Goal: Book appointment/travel/reservation

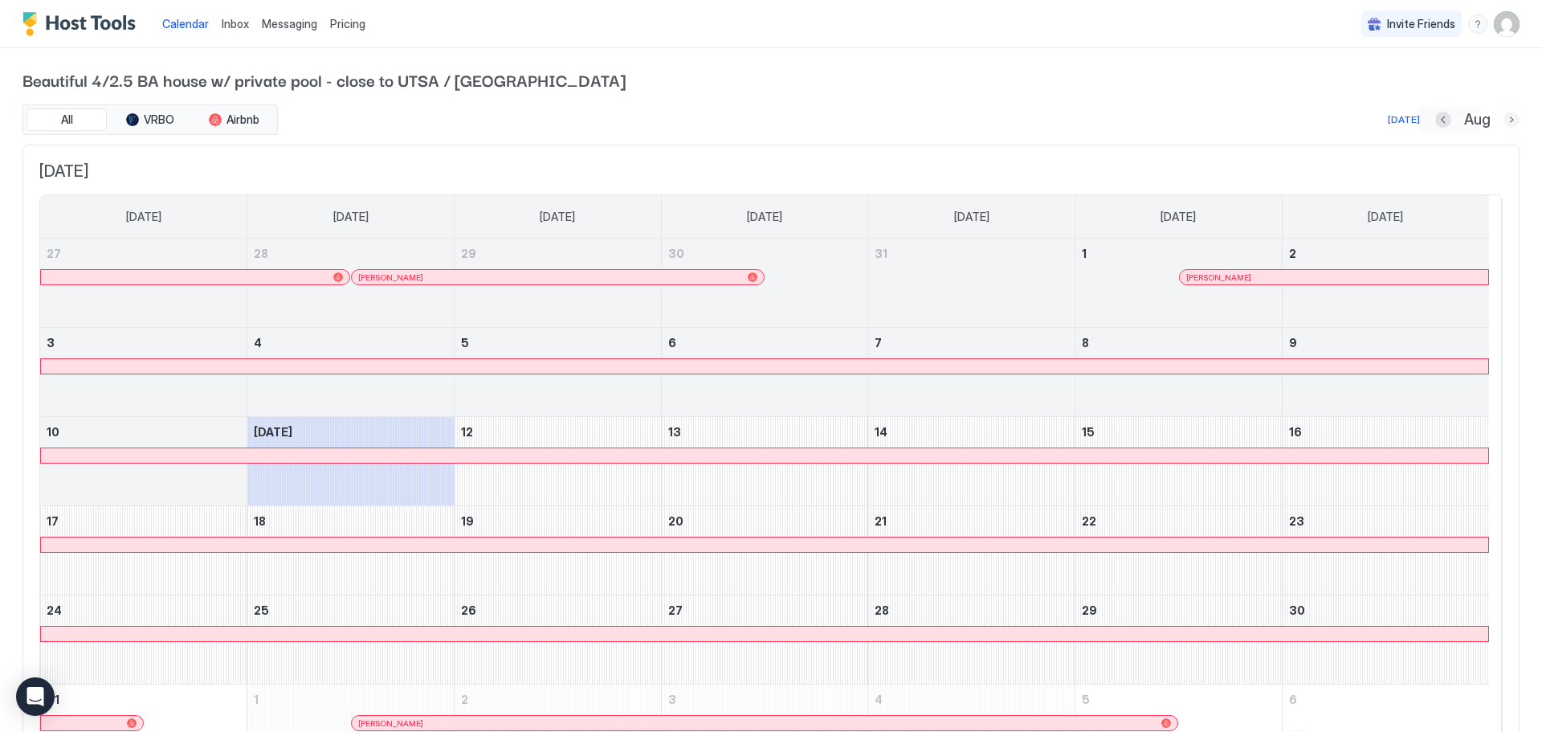
click at [1503, 113] on button "Next month" at bounding box center [1511, 120] width 16 height 16
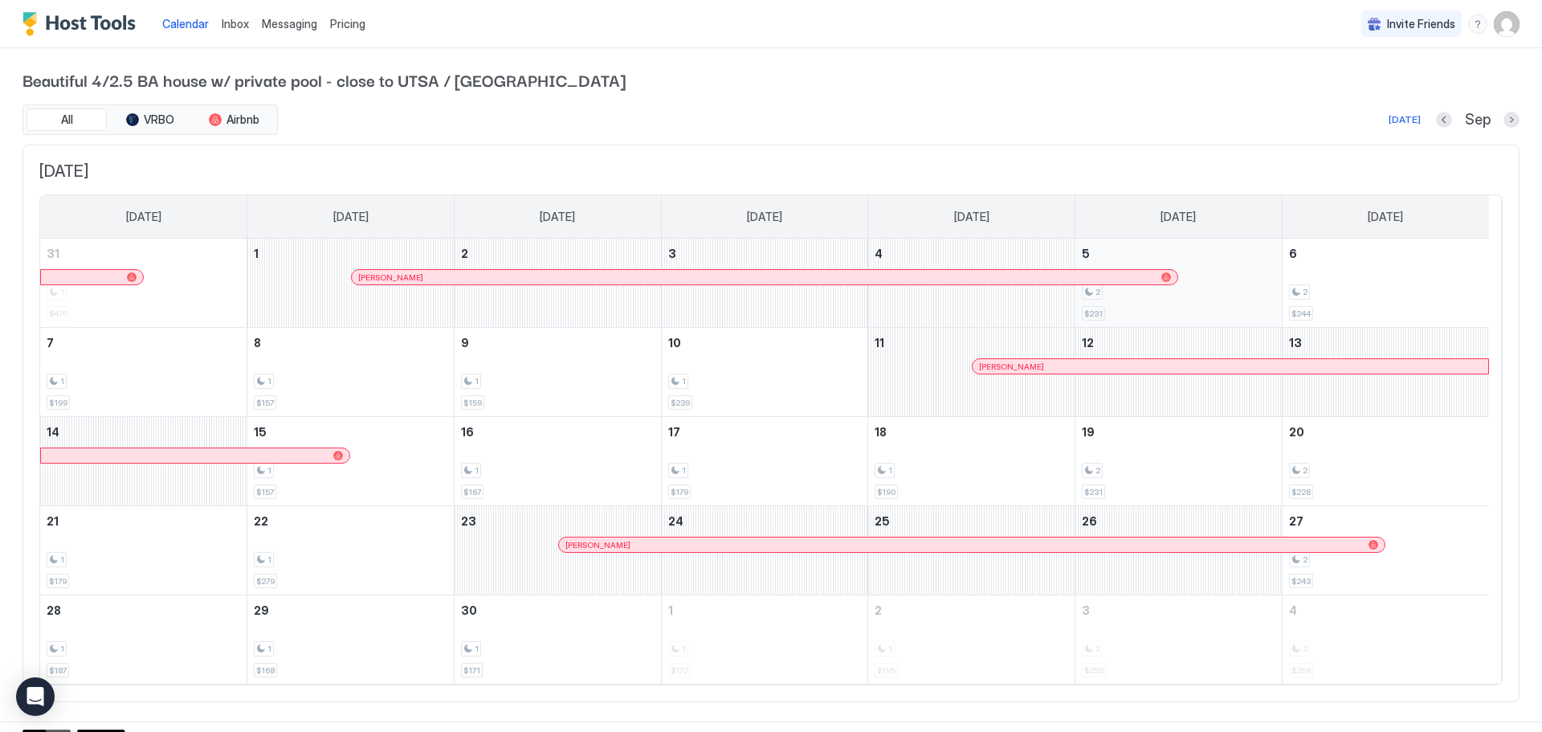
click at [1234, 286] on div "2" at bounding box center [1179, 291] width 194 height 15
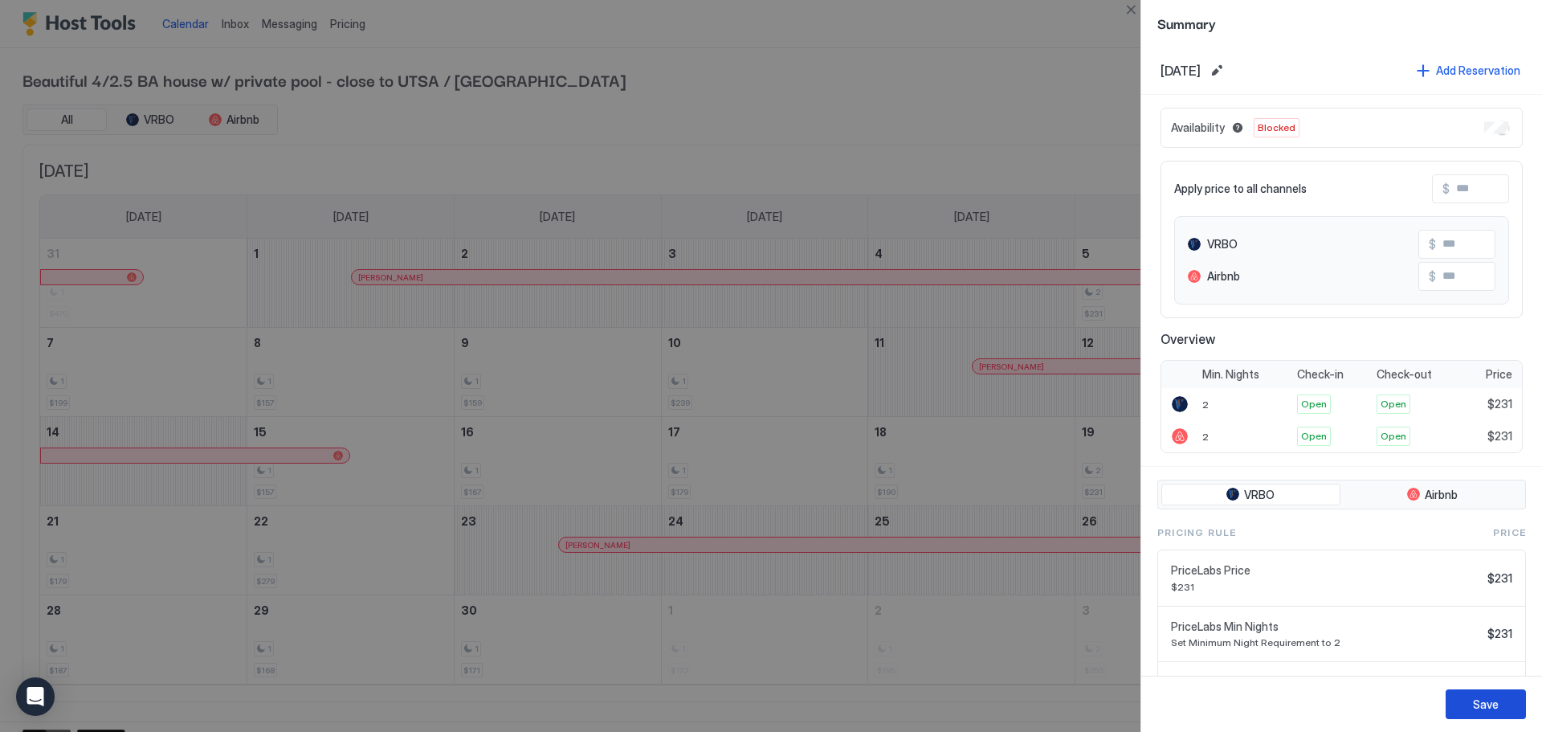
click at [1478, 704] on div "Save" at bounding box center [1486, 703] width 26 height 17
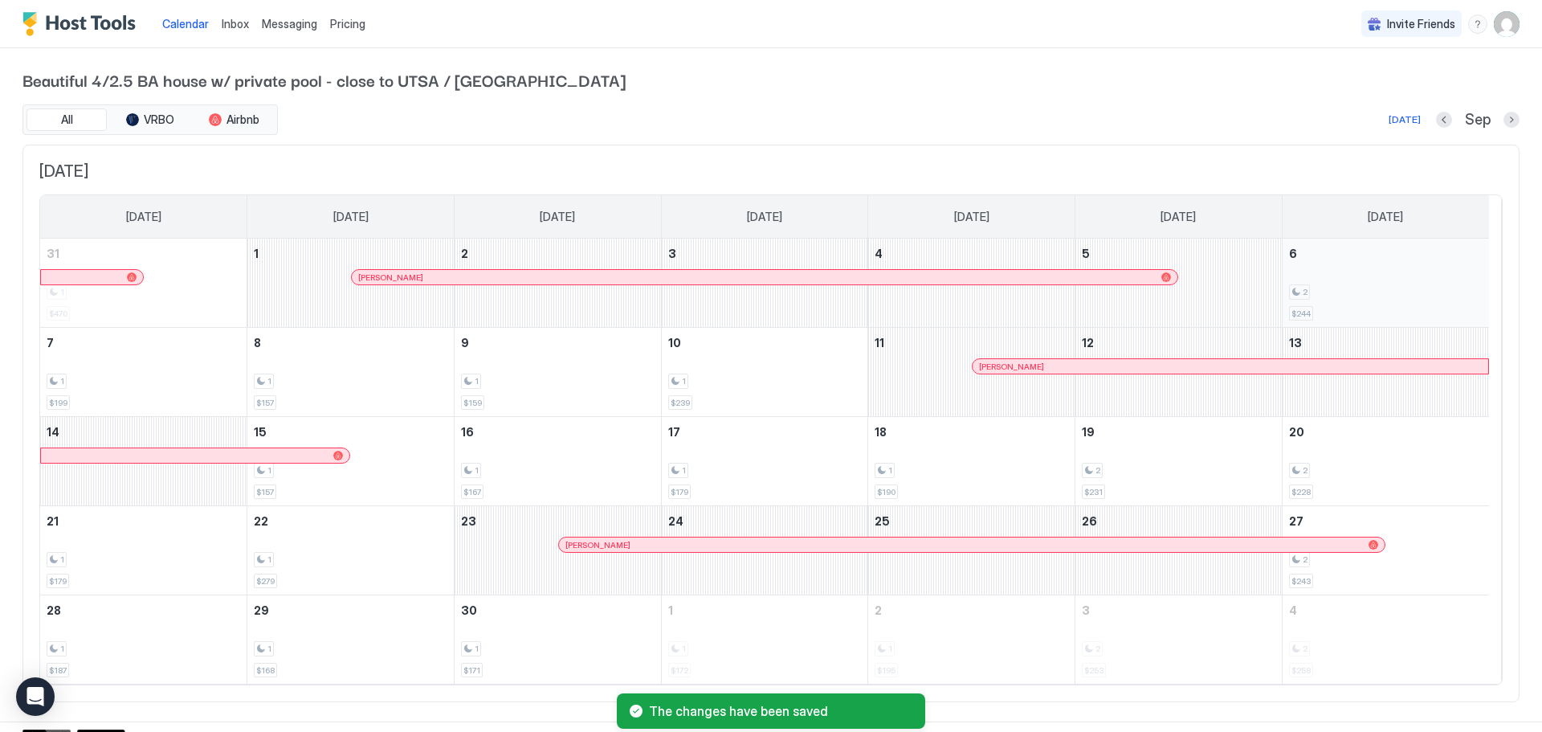
click at [1371, 286] on div "2" at bounding box center [1386, 291] width 194 height 15
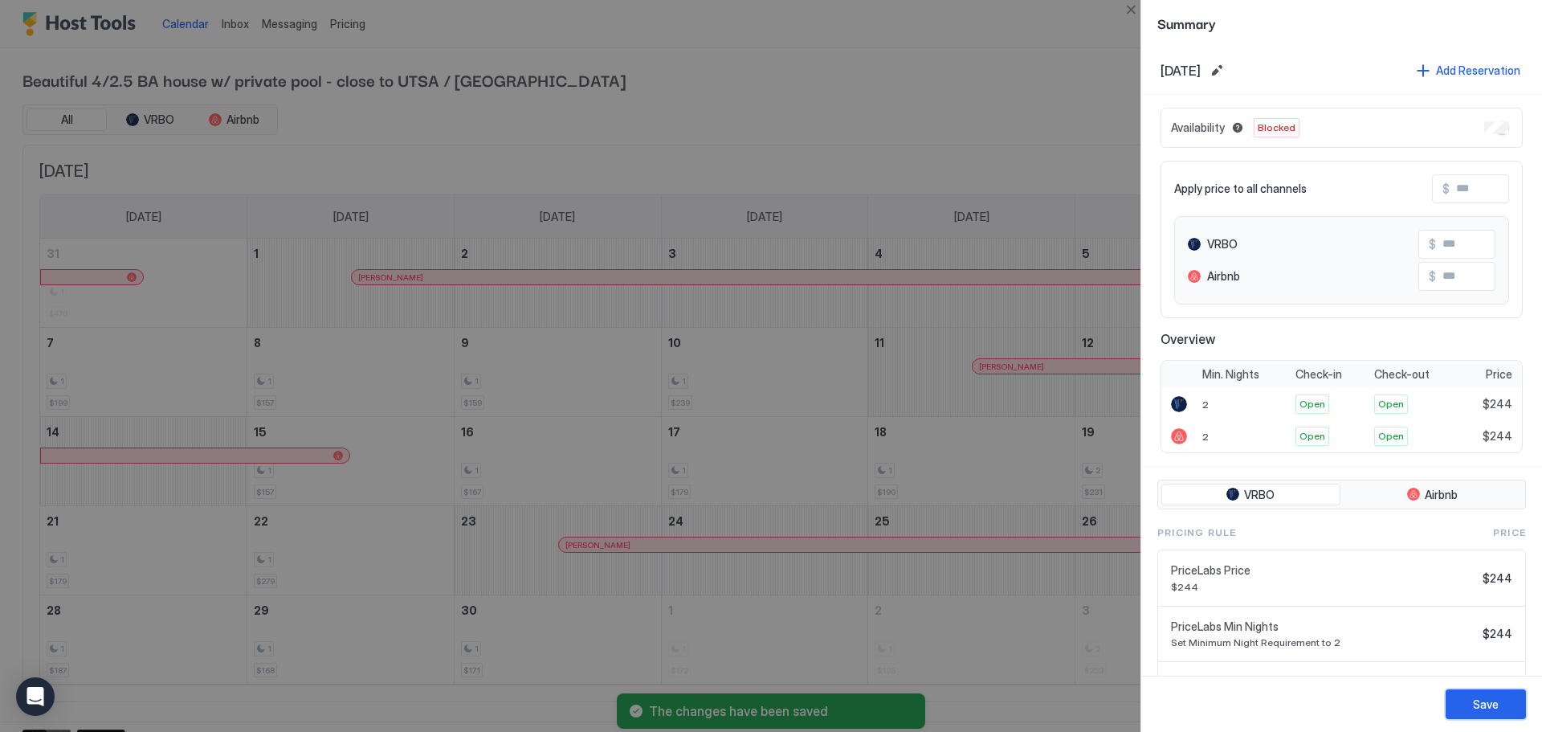
click at [1481, 704] on div "Save" at bounding box center [1486, 703] width 26 height 17
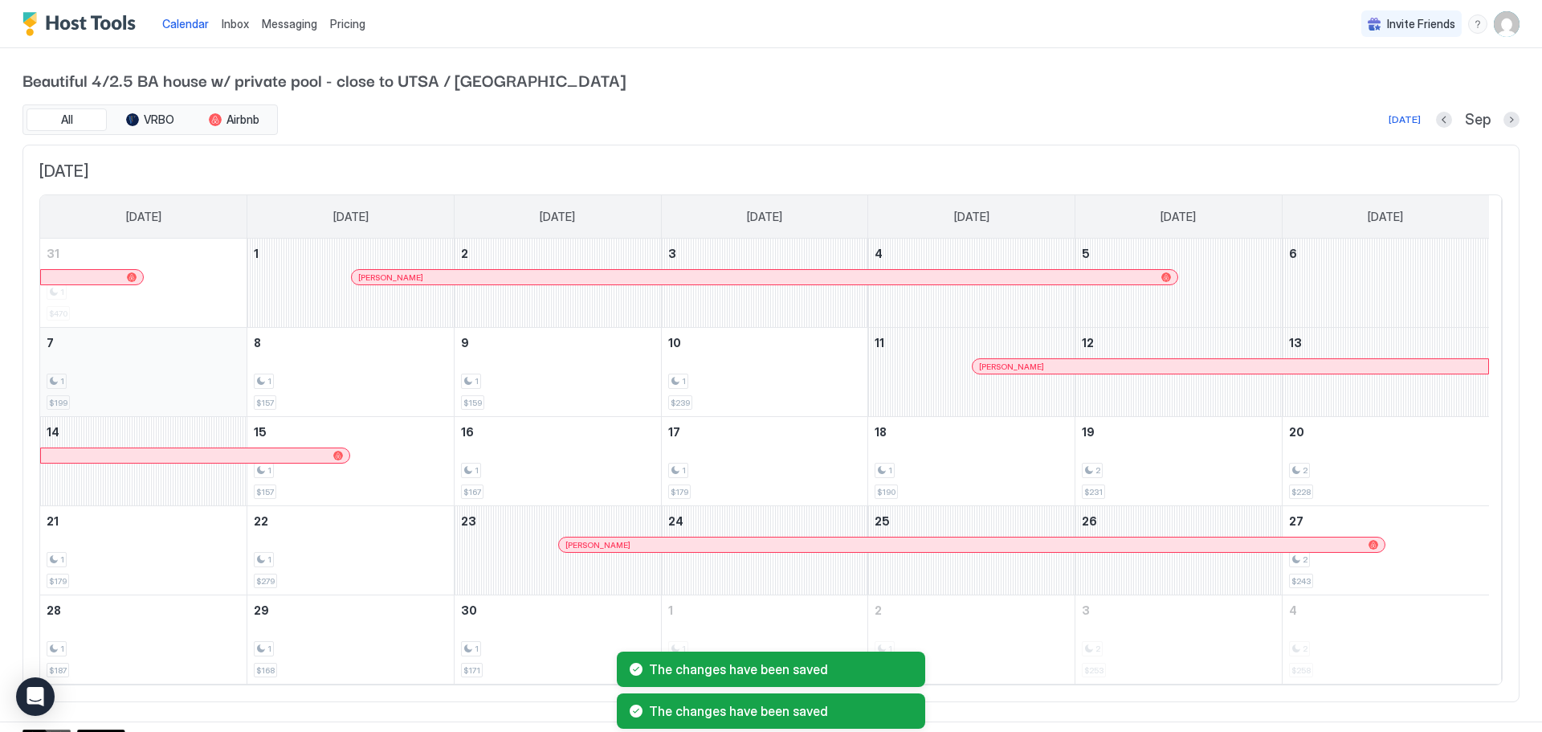
click at [176, 378] on div "1" at bounding box center [144, 380] width 194 height 15
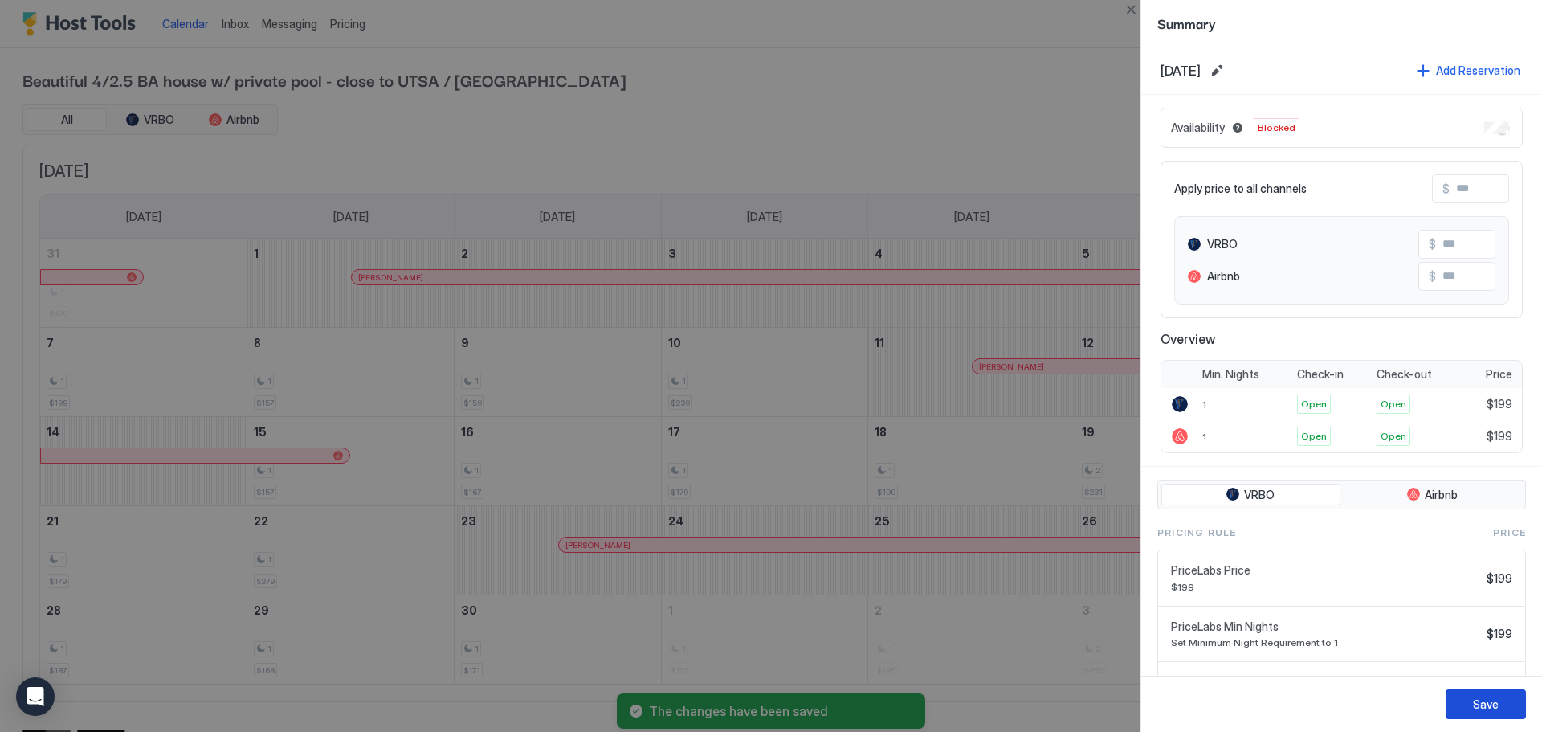
click at [1484, 703] on div "Save" at bounding box center [1486, 703] width 26 height 17
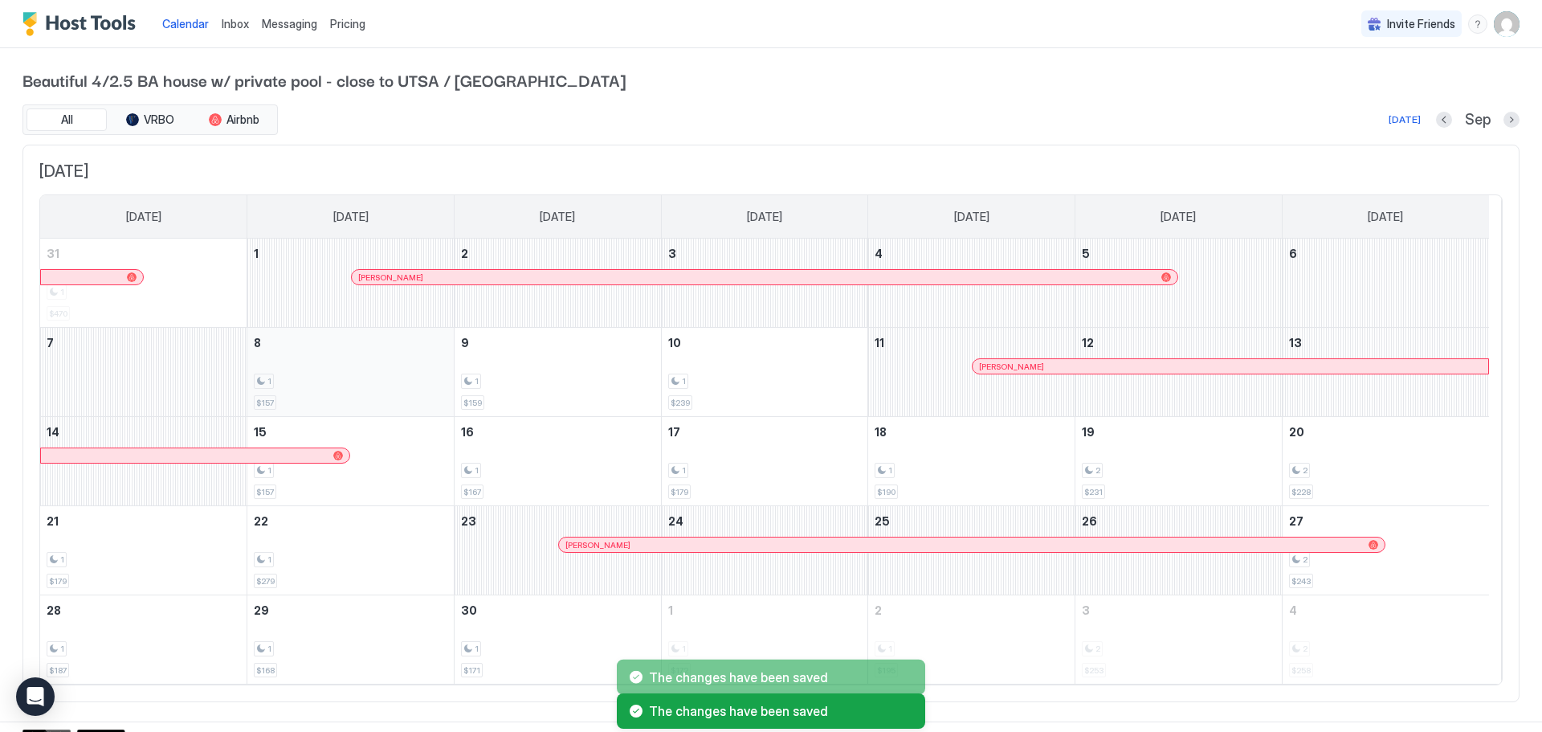
click at [361, 373] on div "1 $157" at bounding box center [351, 371] width 194 height 75
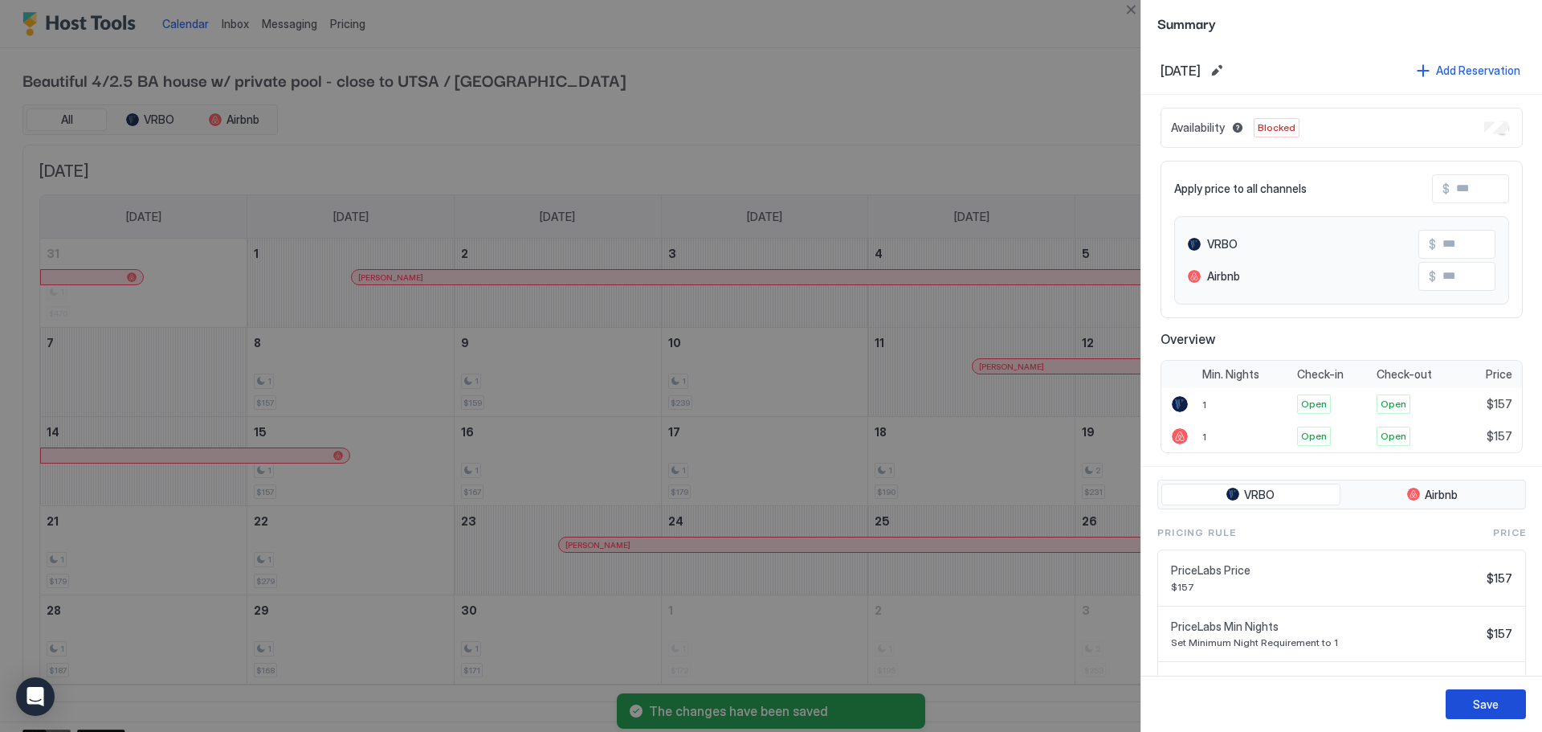
click at [1472, 704] on button "Save" at bounding box center [1486, 704] width 80 height 30
